Goal: Task Accomplishment & Management: Manage account settings

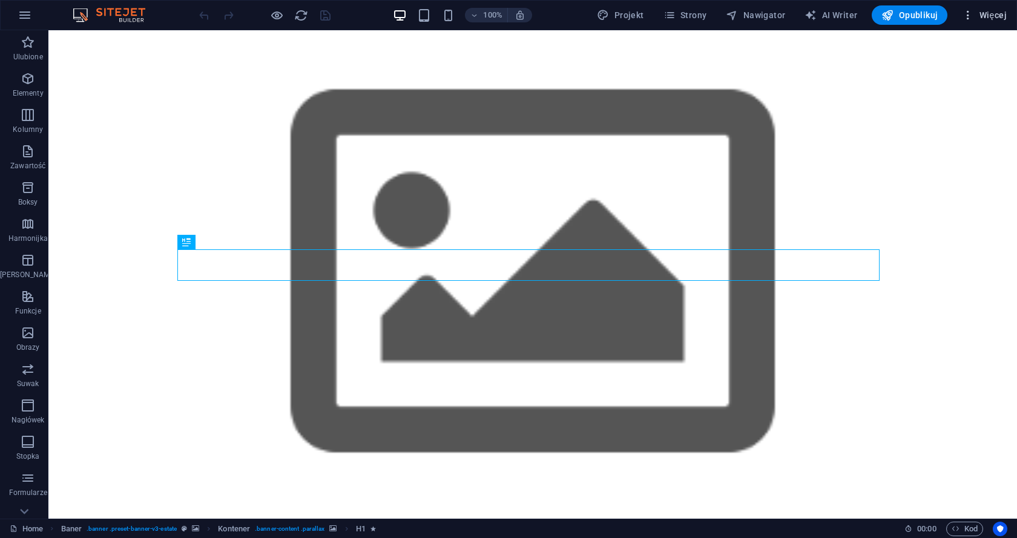
click at [988, 13] on span "Więcej" at bounding box center [984, 15] width 45 height 12
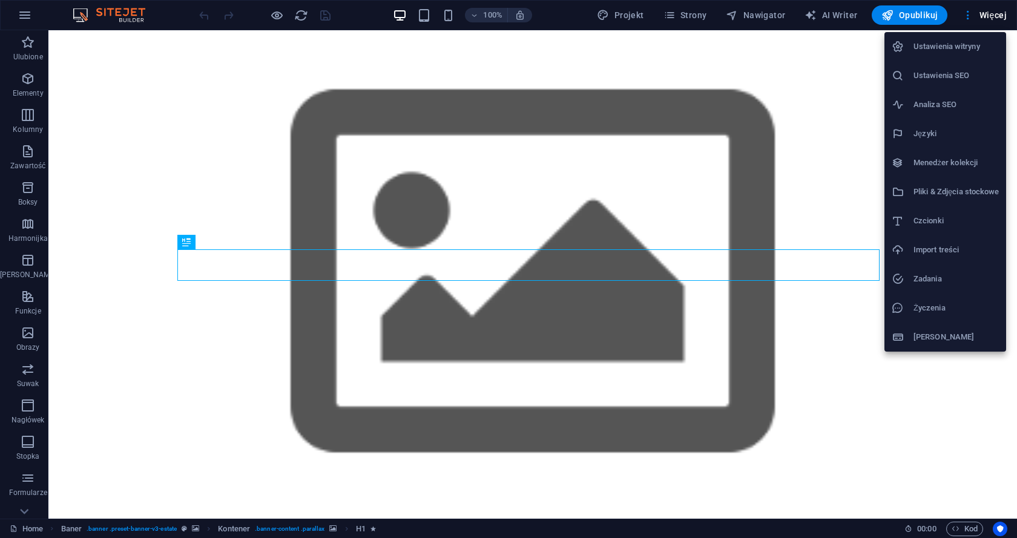
click at [937, 45] on h6 "Ustawienia witryny" at bounding box center [956, 46] width 85 height 15
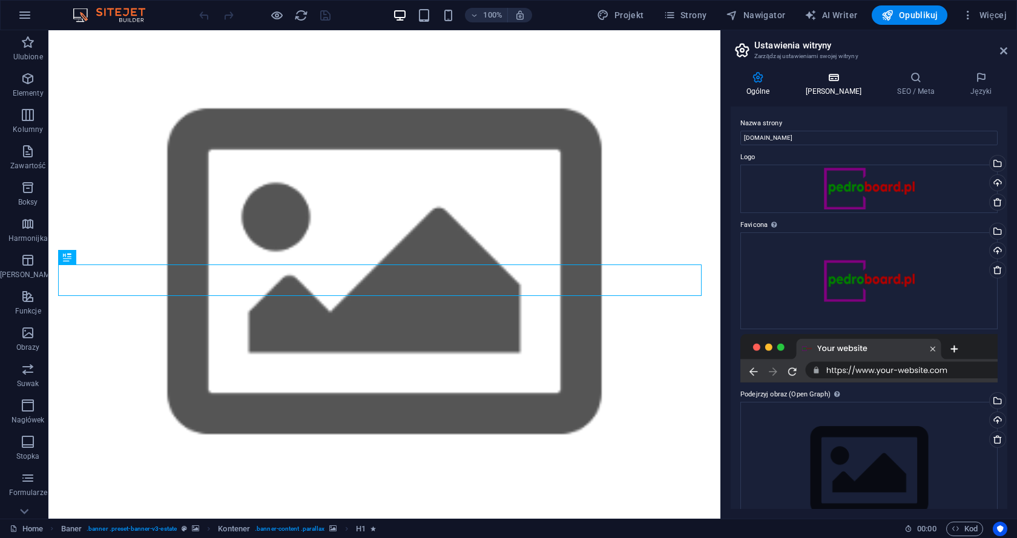
click at [832, 80] on icon at bounding box center [833, 77] width 87 height 12
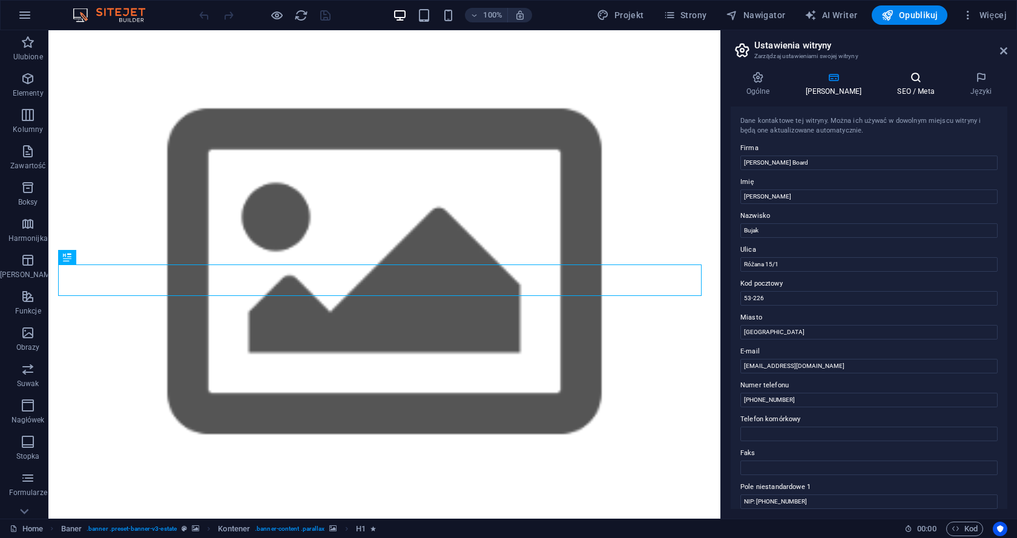
click at [890, 78] on icon at bounding box center [916, 77] width 68 height 12
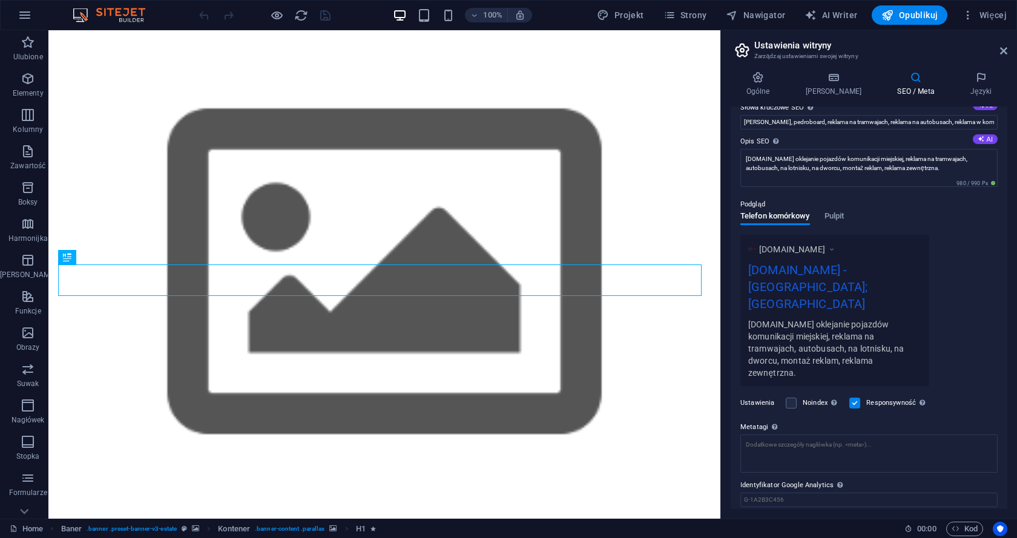
scroll to position [108, 0]
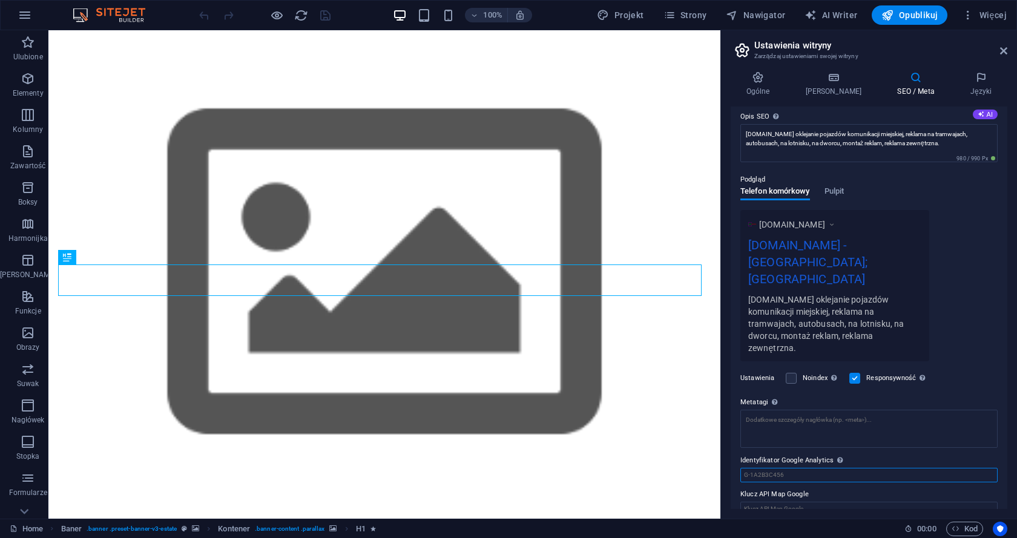
click at [776, 468] on input "Identyfikator Google Analytics Proszę dodać tylko identyfikator Google Analytic…" at bounding box center [869, 475] width 257 height 15
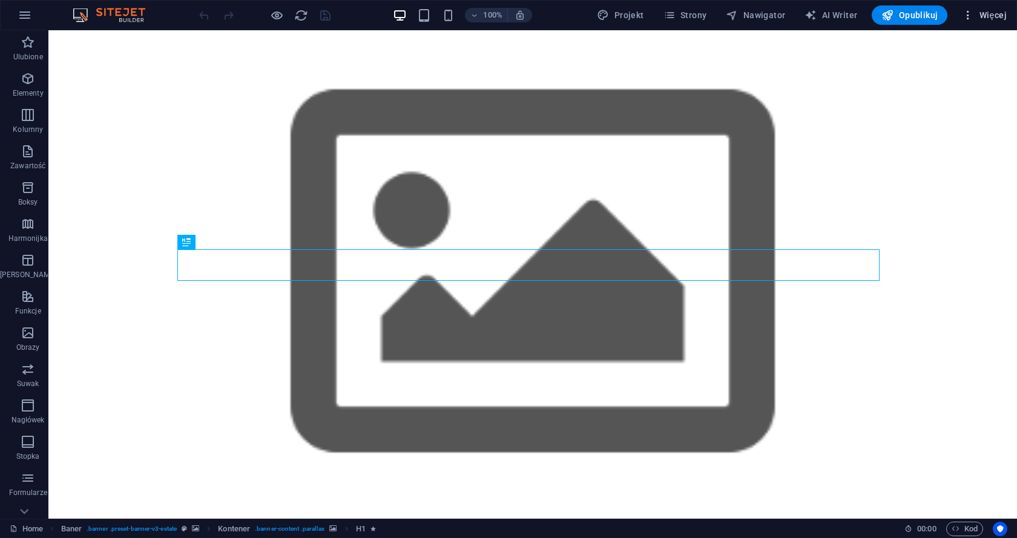
click at [995, 12] on span "Więcej" at bounding box center [984, 15] width 45 height 12
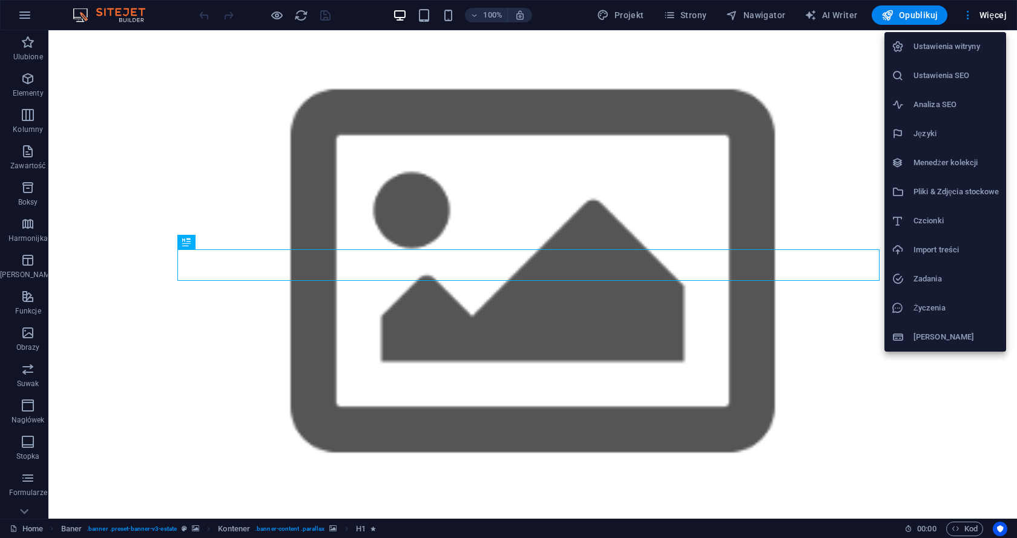
click at [926, 72] on h6 "Ustawienia SEO" at bounding box center [956, 75] width 85 height 15
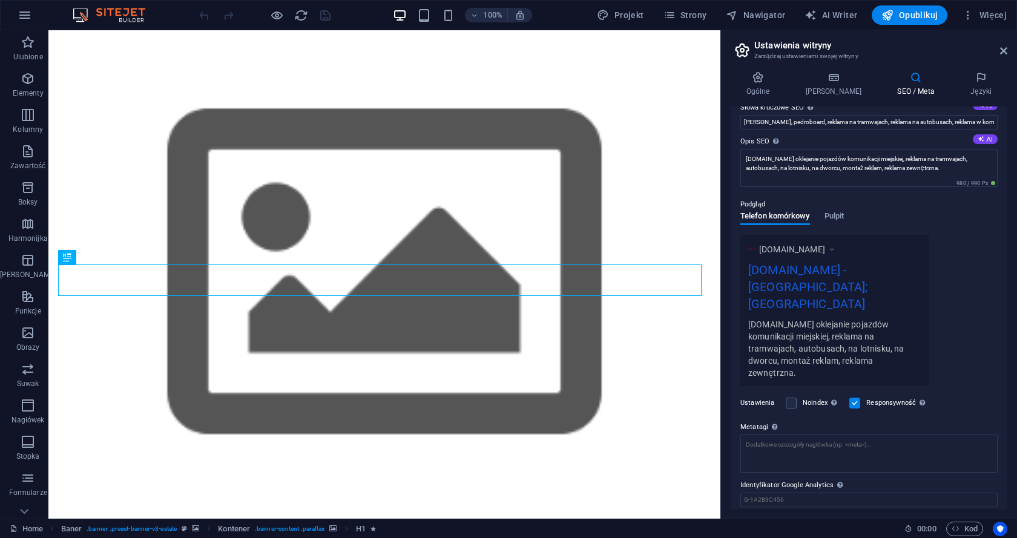
scroll to position [108, 0]
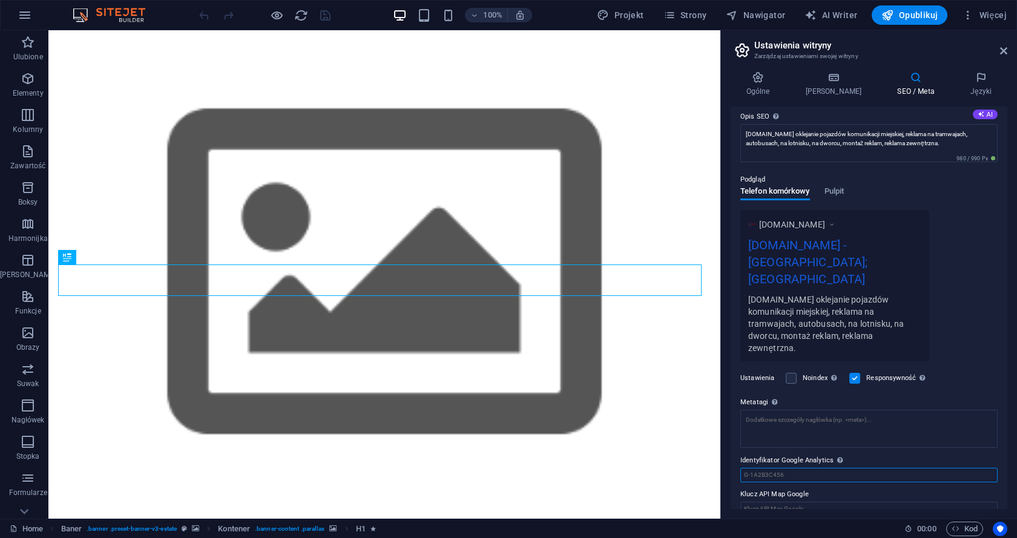
click at [796, 468] on input "Identyfikator Google Analytics Proszę dodać tylko identyfikator Google Analytic…" at bounding box center [869, 475] width 257 height 15
paste input "G-7M8N7C32N6, GT-T5N7WPW"
type input "G-7M8N7C32N6, GT-T5N7WPW"
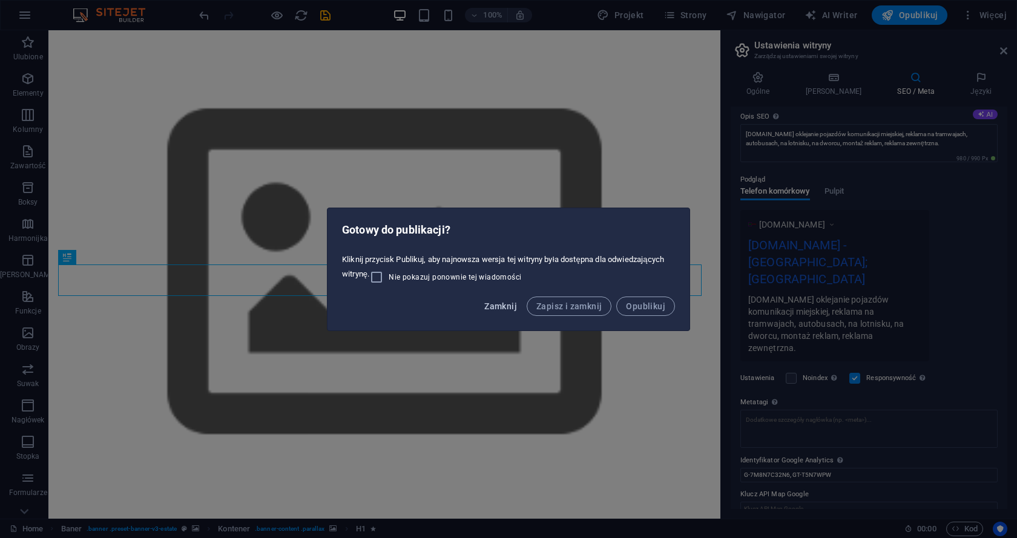
click at [507, 309] on span "Zamknij" at bounding box center [500, 307] width 33 height 10
